Goal: Navigation & Orientation: Find specific page/section

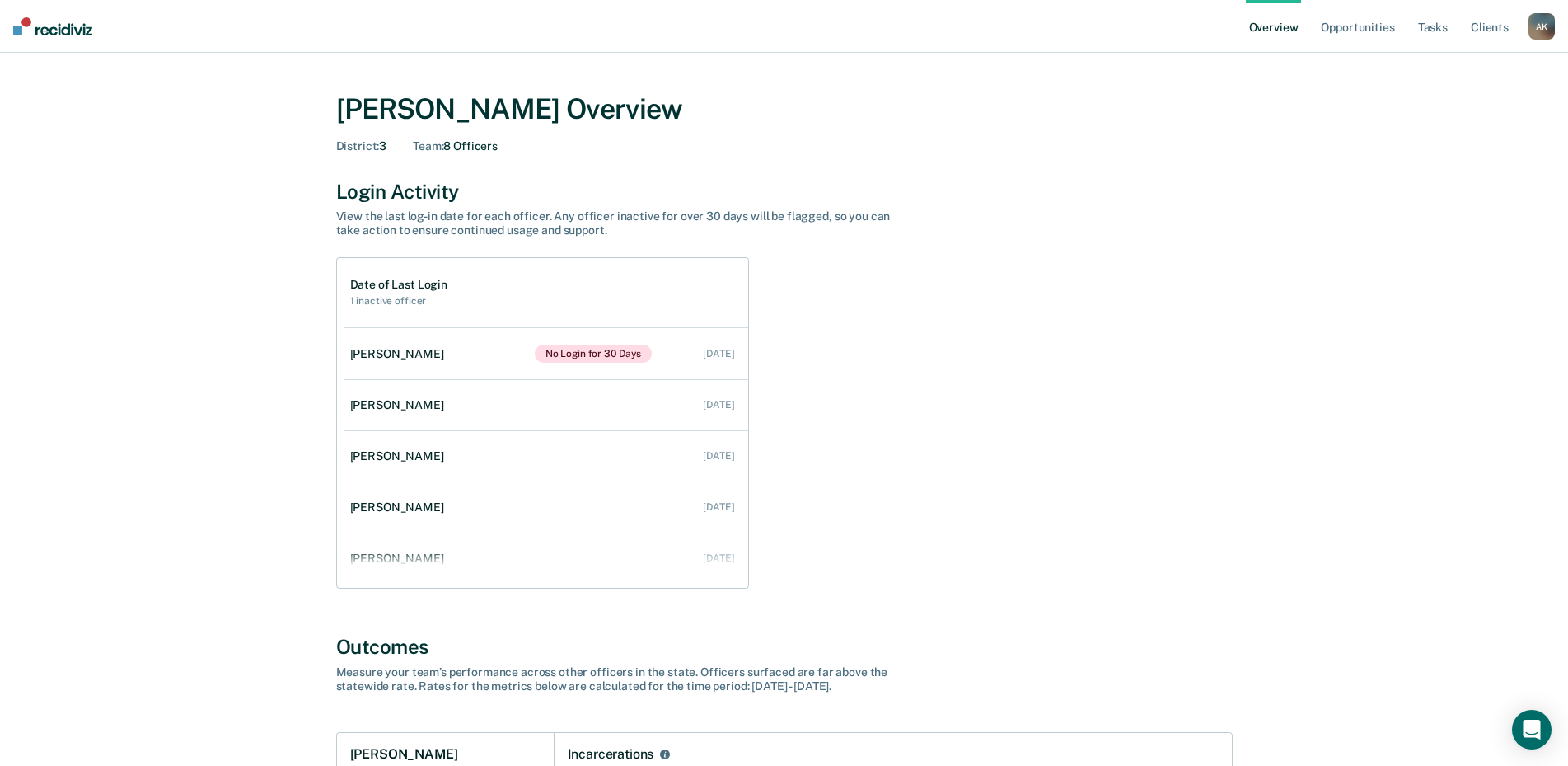
click at [1540, 24] on div "A K" at bounding box center [1542, 26] width 26 height 26
click at [1446, 105] on link "Go to Operations" at bounding box center [1475, 107] width 133 height 14
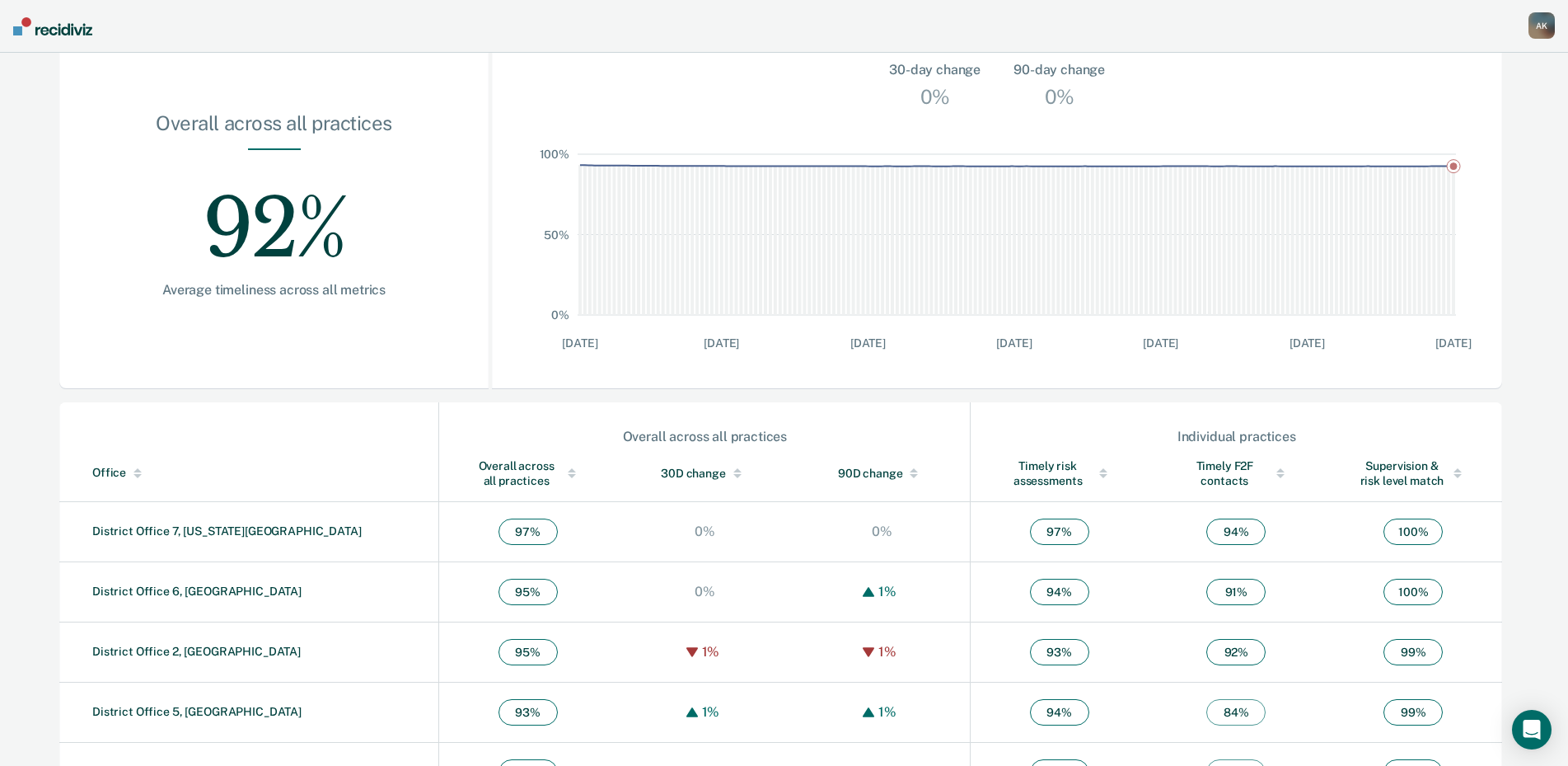
scroll to position [383, 0]
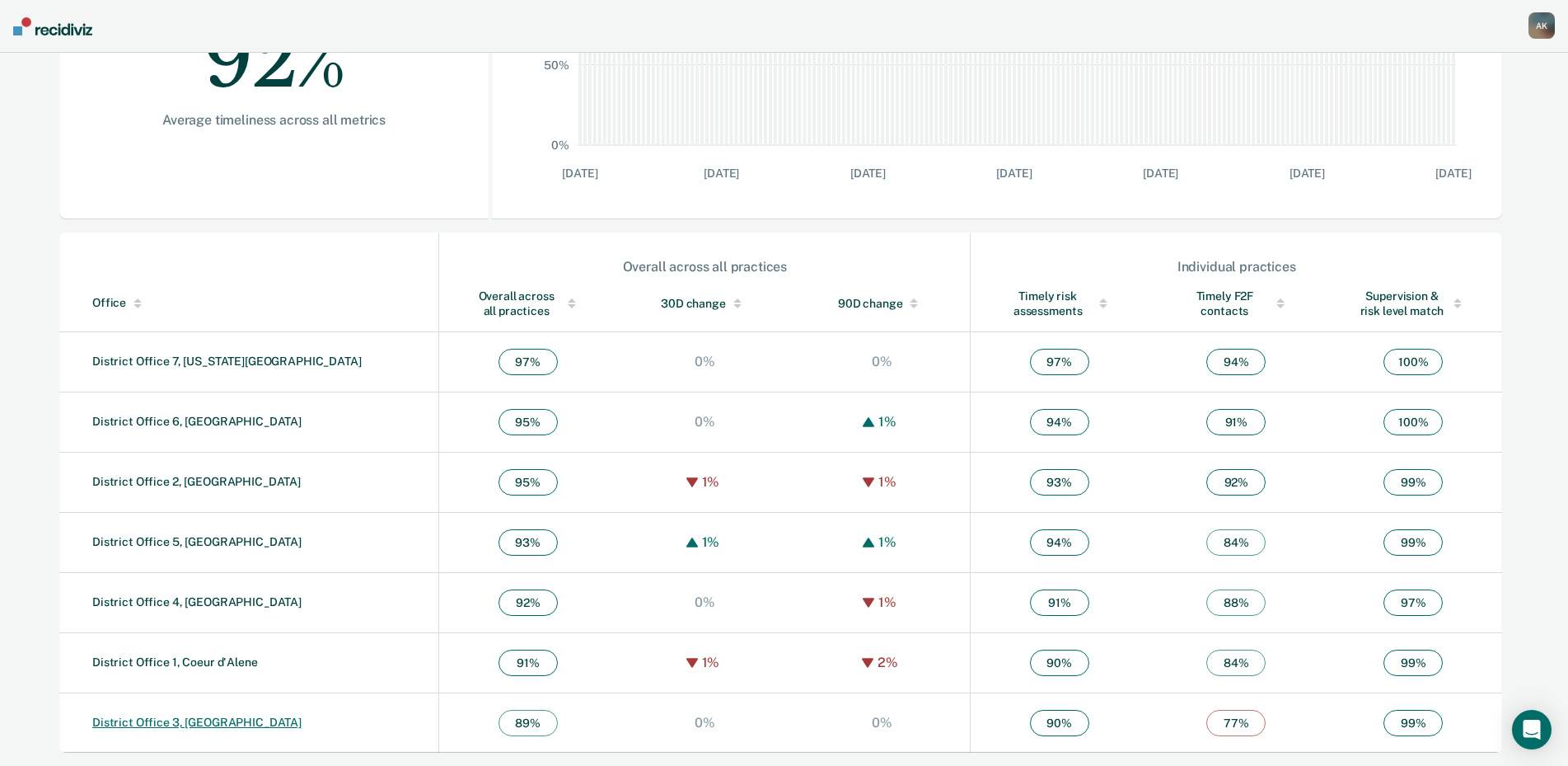
click at [194, 717] on link "District Office 3, [GEOGRAPHIC_DATA]" at bounding box center [197, 723] width 210 height 13
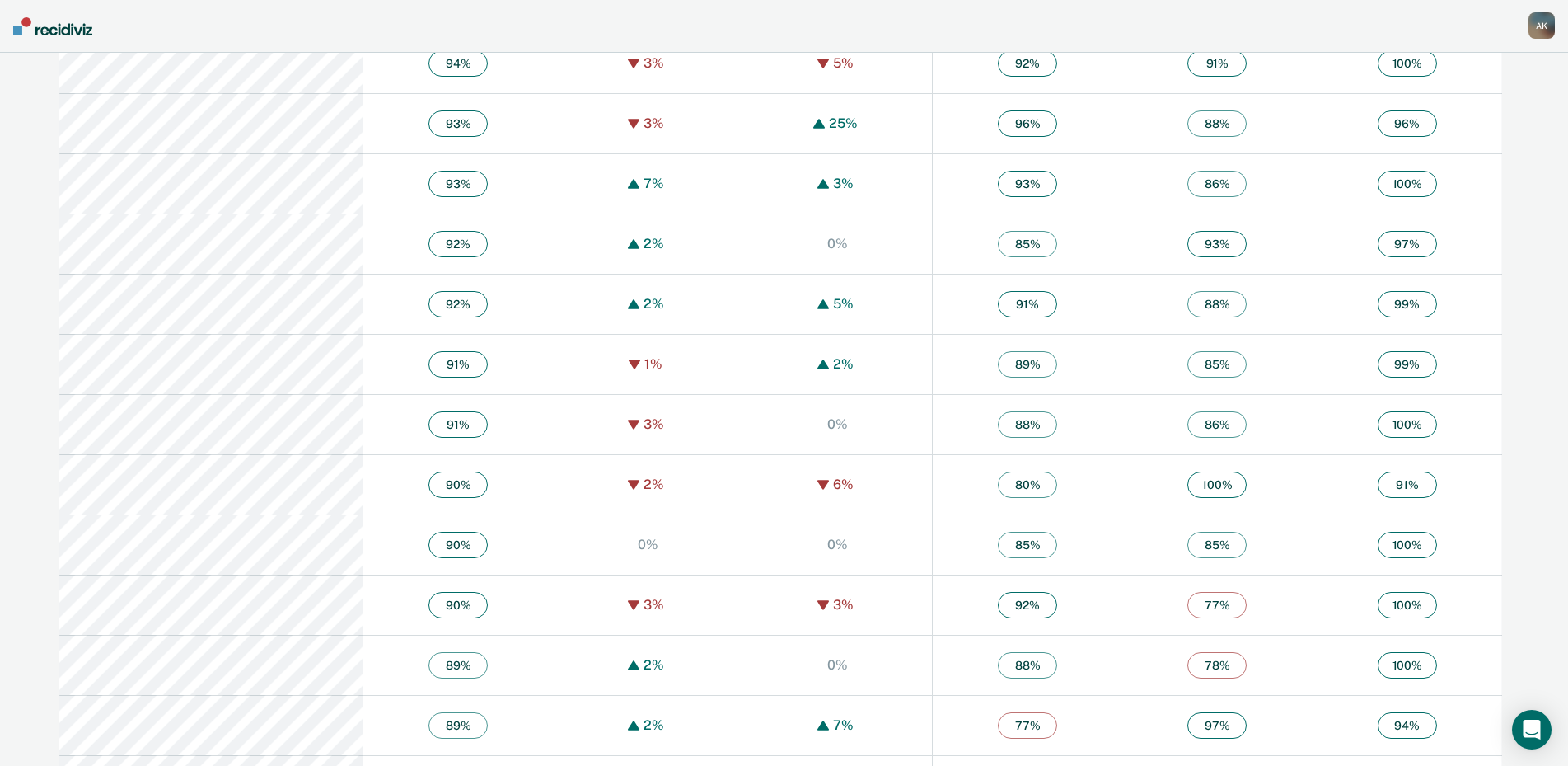
scroll to position [2308, 0]
